Goal: Communication & Community: Answer question/provide support

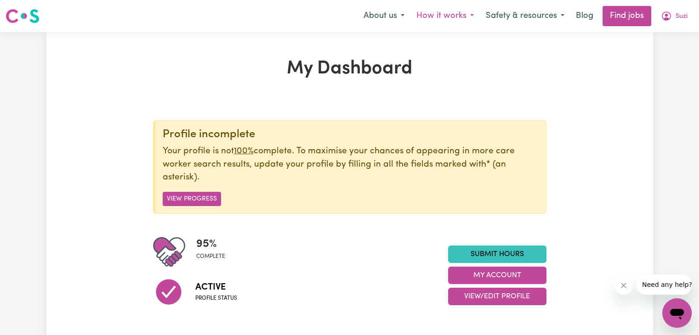
click at [468, 12] on button "How it works" at bounding box center [444, 15] width 69 height 19
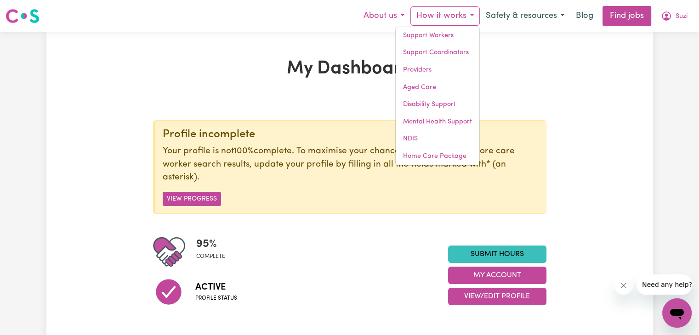
click at [380, 17] on button "About us" at bounding box center [383, 15] width 53 height 19
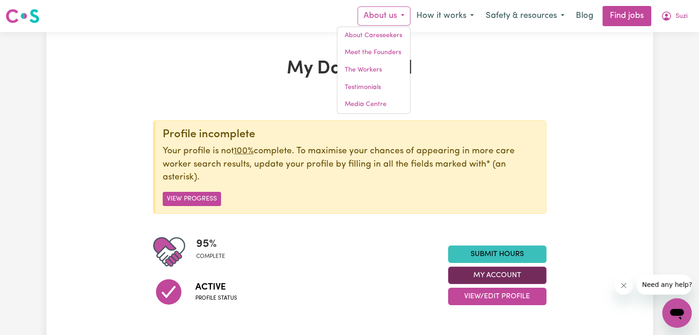
click at [491, 273] on button "My Account" at bounding box center [497, 275] width 98 height 17
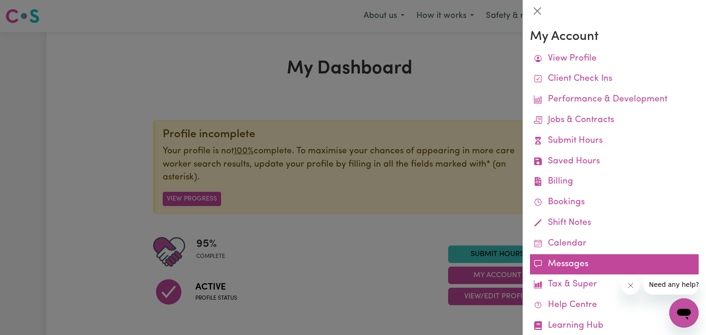
click at [567, 265] on link "Messages" at bounding box center [614, 265] width 169 height 21
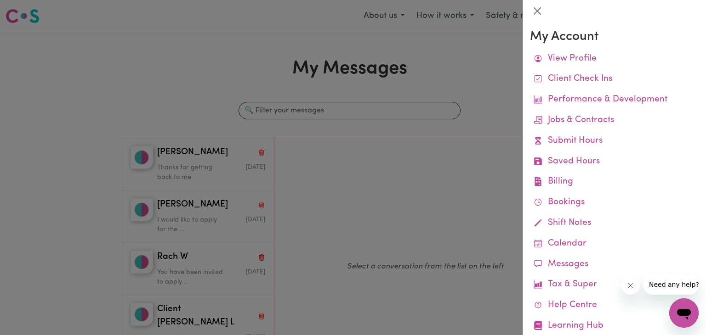
click at [173, 169] on div at bounding box center [353, 167] width 706 height 335
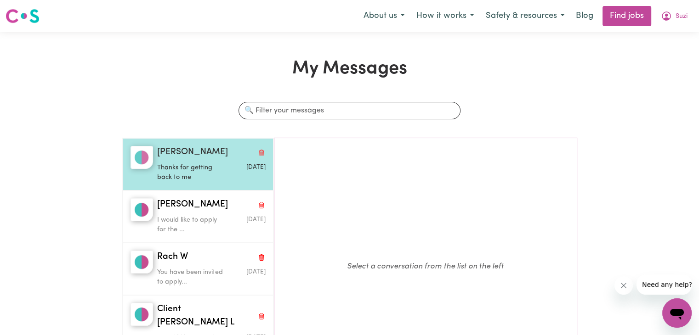
click at [186, 166] on p "Thanks for getting back to me" at bounding box center [193, 173] width 72 height 20
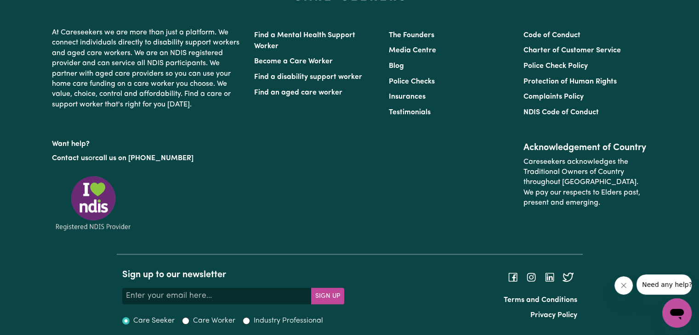
scroll to position [230, 0]
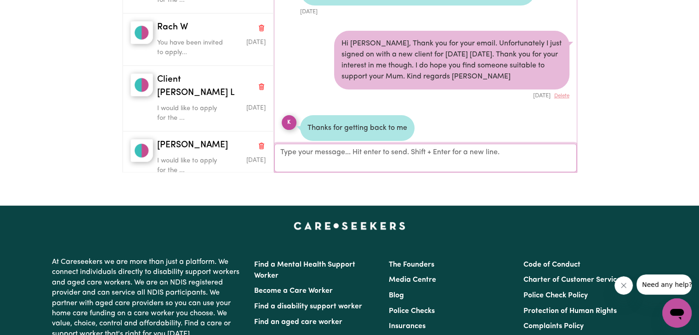
click at [347, 153] on textarea "Your reply" at bounding box center [425, 158] width 302 height 28
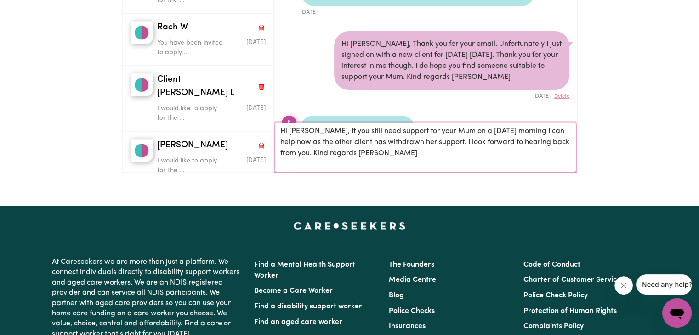
scroll to position [8, 0]
type textarea "Hi [PERSON_NAME], If you still need support for your Mum on a [DATE] morning I …"
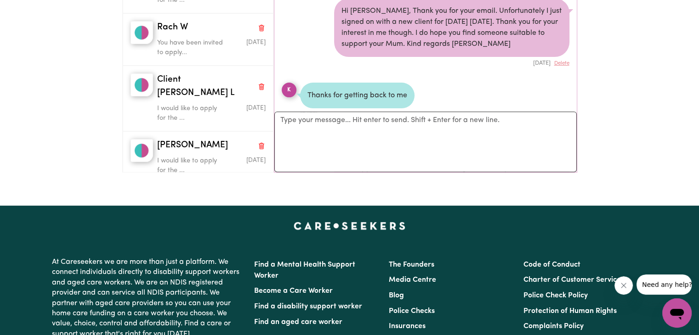
scroll to position [375, 0]
